Goal: Find specific page/section: Find specific page/section

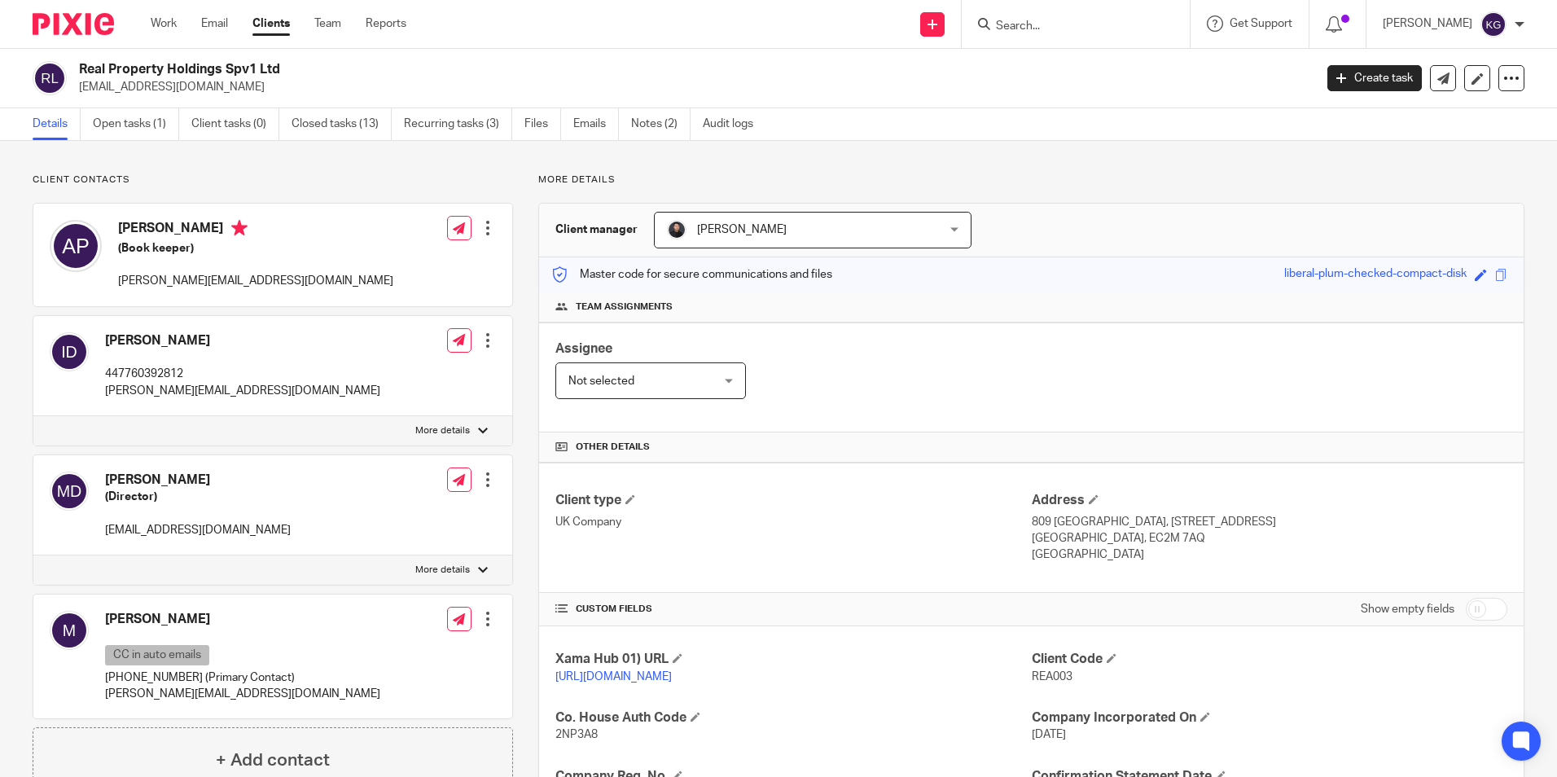
click at [1038, 15] on form at bounding box center [1080, 24] width 173 height 20
click at [1038, 25] on input "Search" at bounding box center [1067, 27] width 147 height 15
type input "adeshree"
click at [1049, 75] on link at bounding box center [1122, 69] width 263 height 37
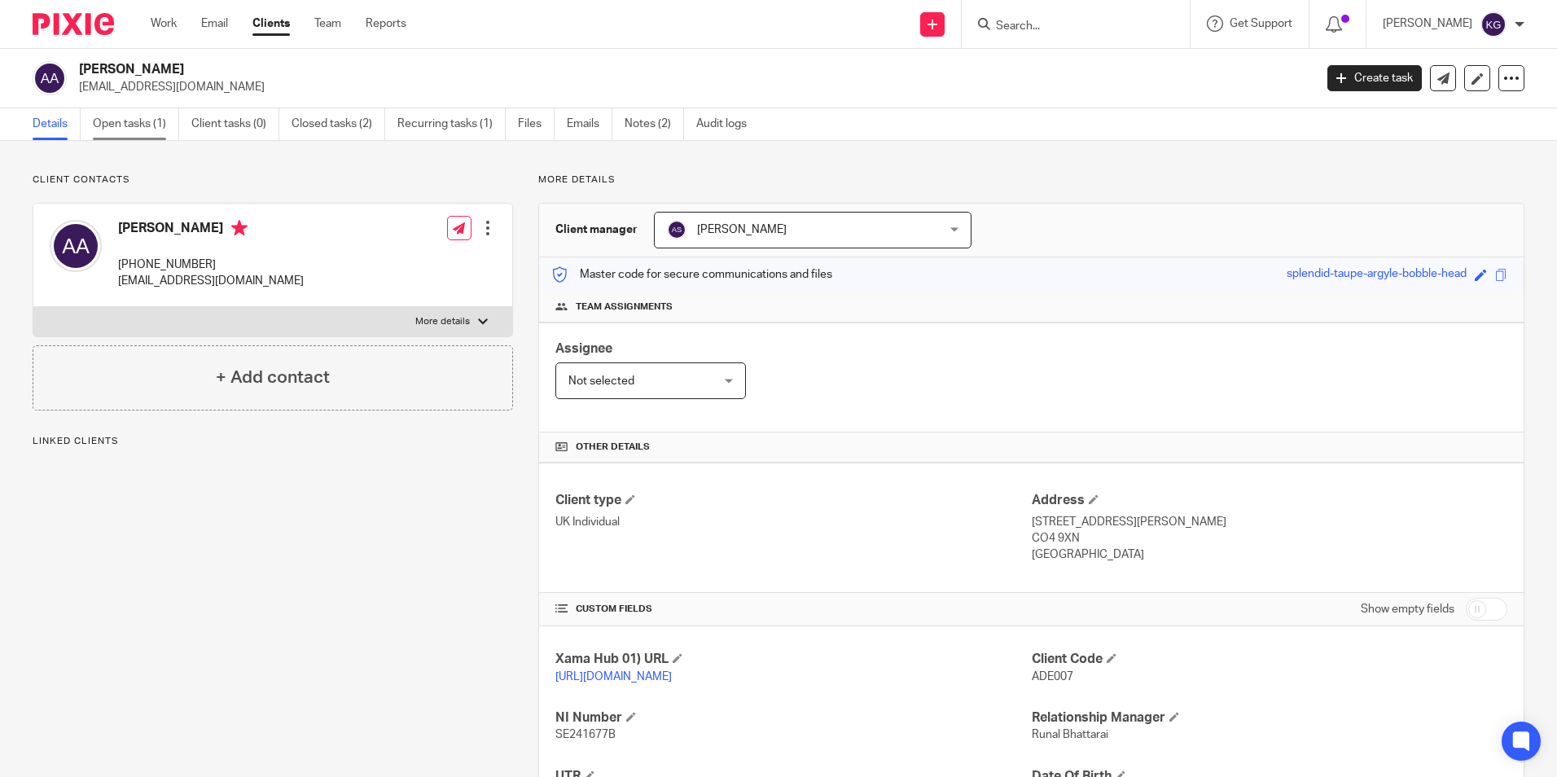
click at [114, 134] on link "Open tasks (1)" at bounding box center [136, 124] width 86 height 32
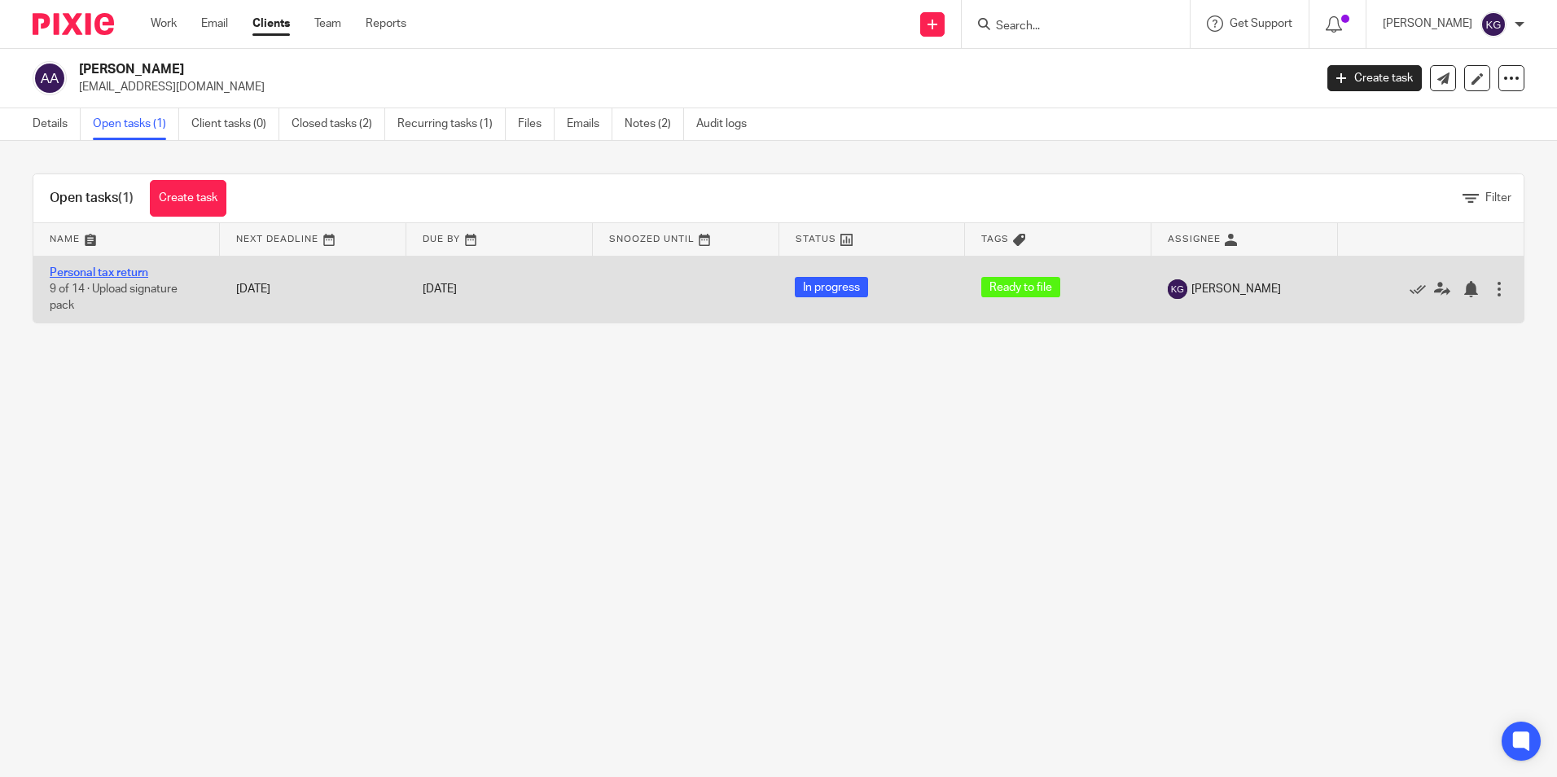
click at [128, 275] on link "Personal tax return" at bounding box center [99, 272] width 99 height 11
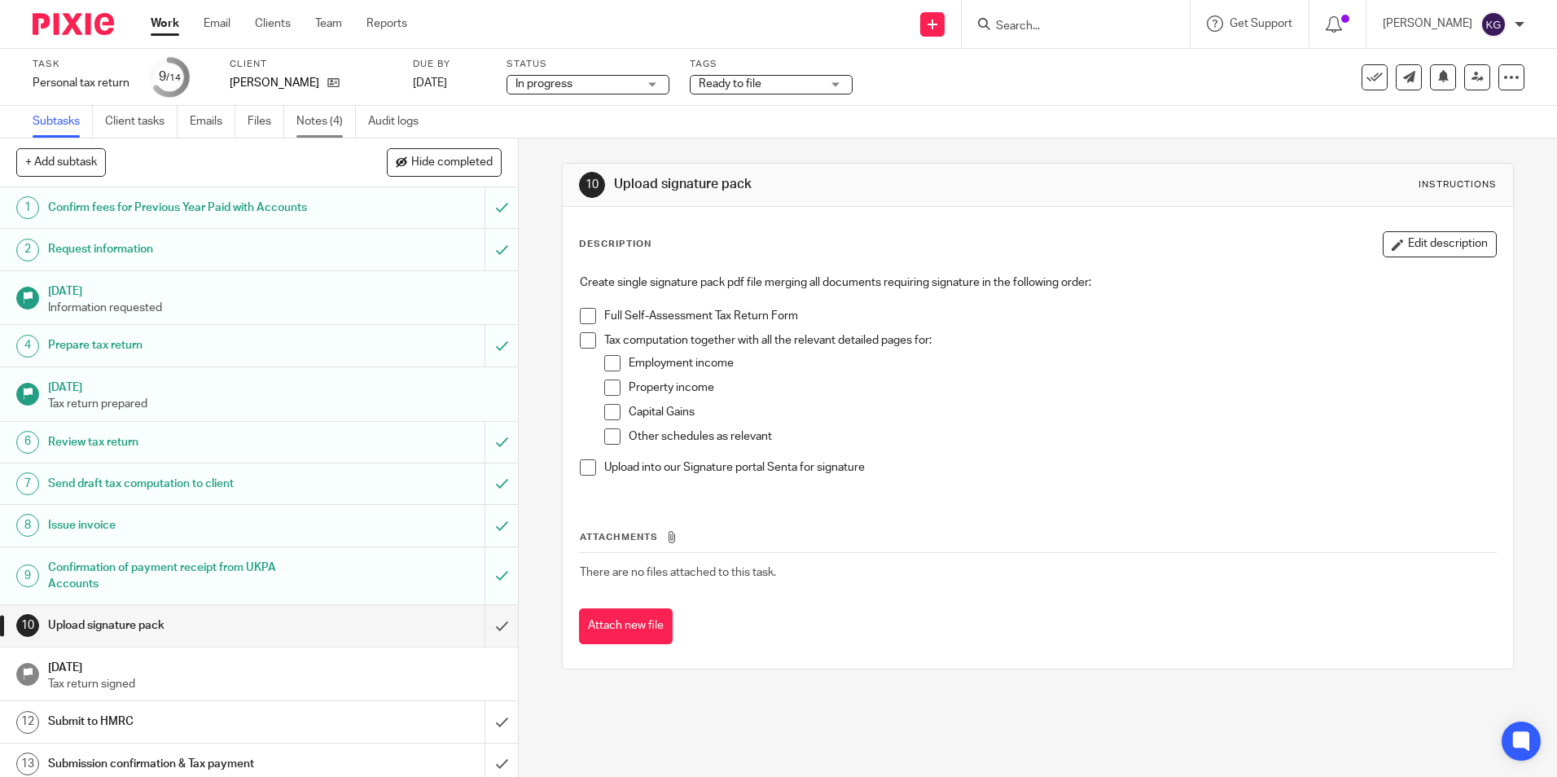
click at [335, 127] on link "Notes (4)" at bounding box center [325, 122] width 59 height 32
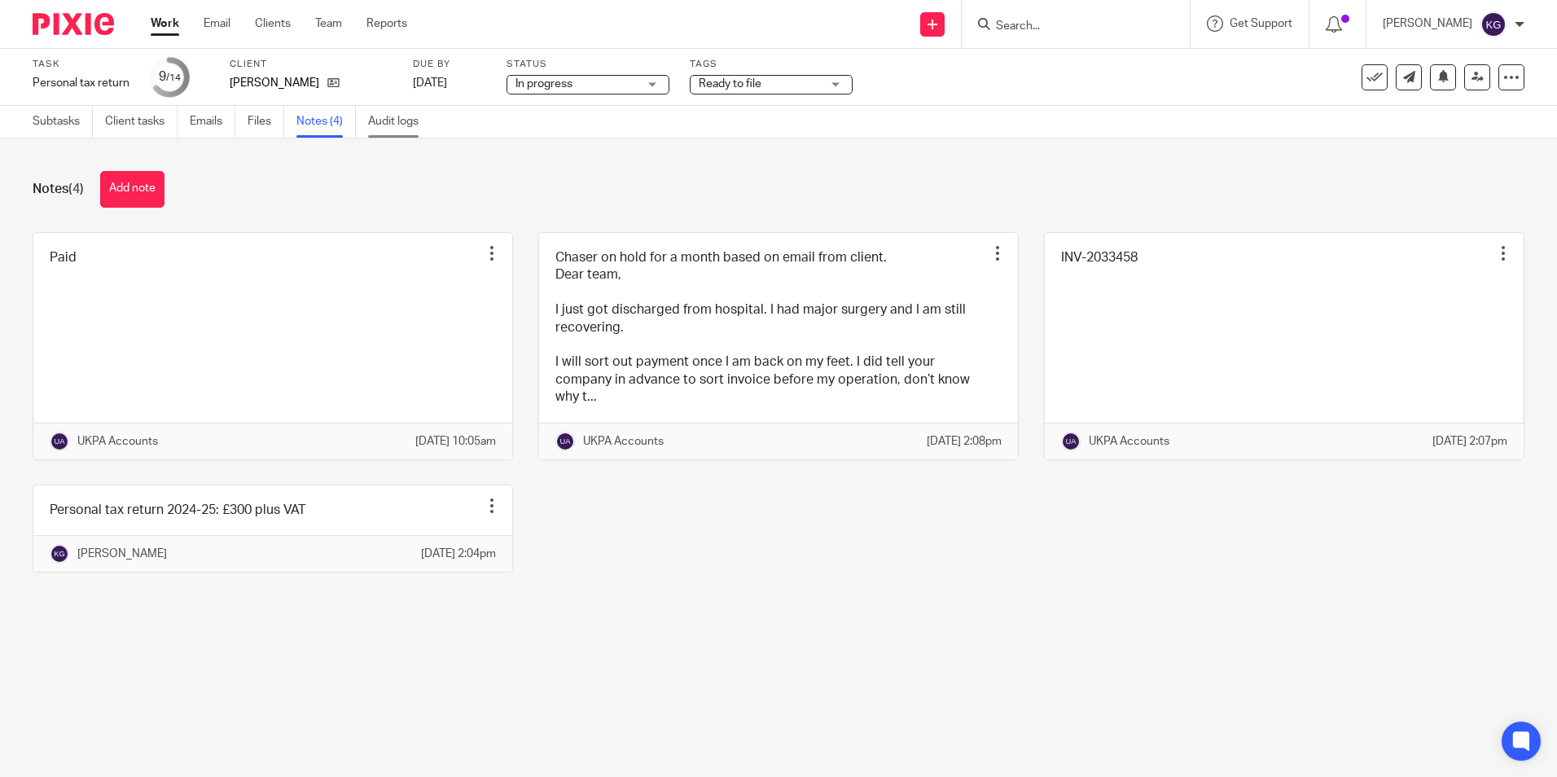
click at [401, 118] on link "Audit logs" at bounding box center [399, 122] width 63 height 32
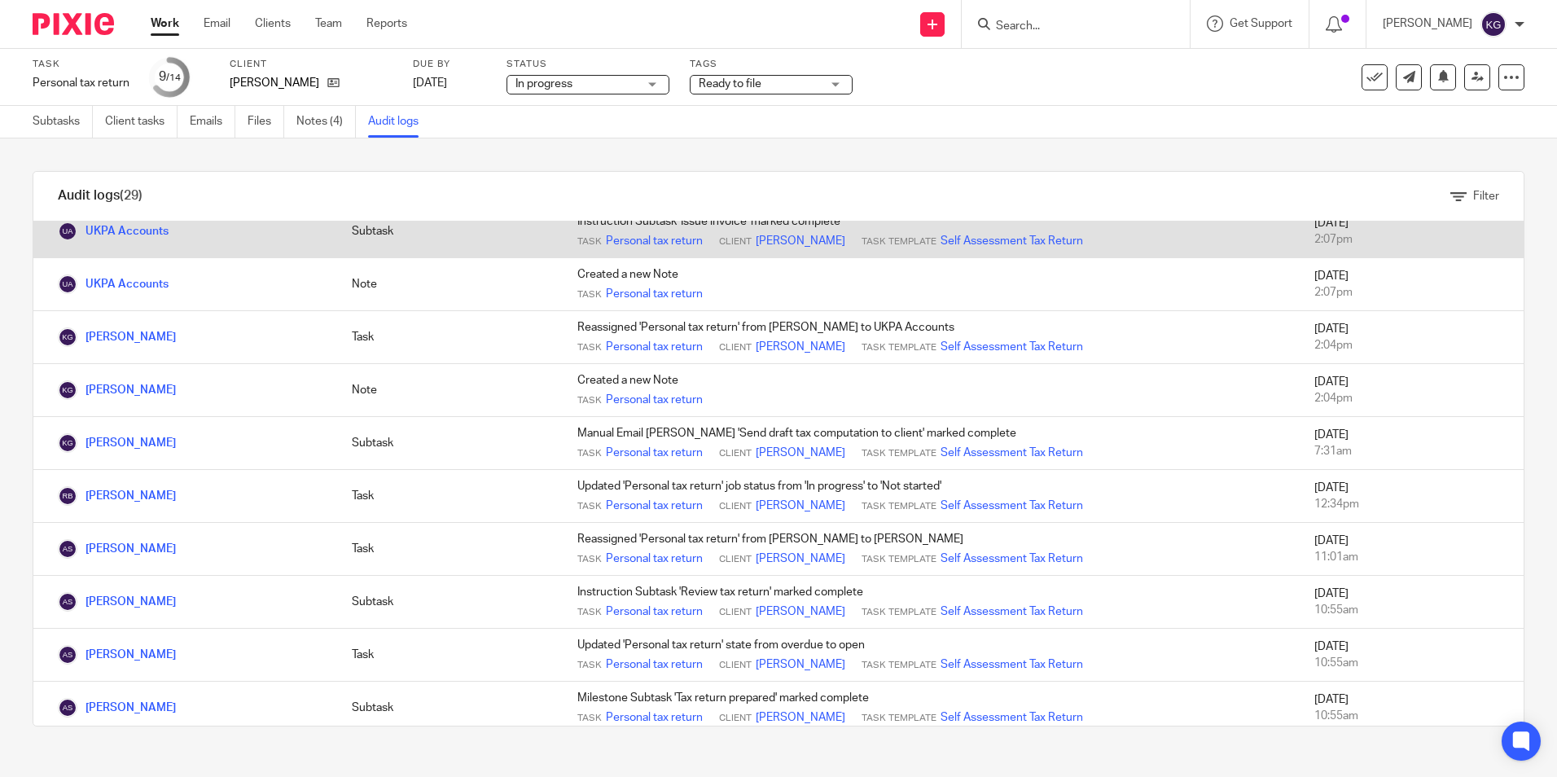
scroll to position [733, 0]
